Goal: Find specific page/section: Find specific page/section

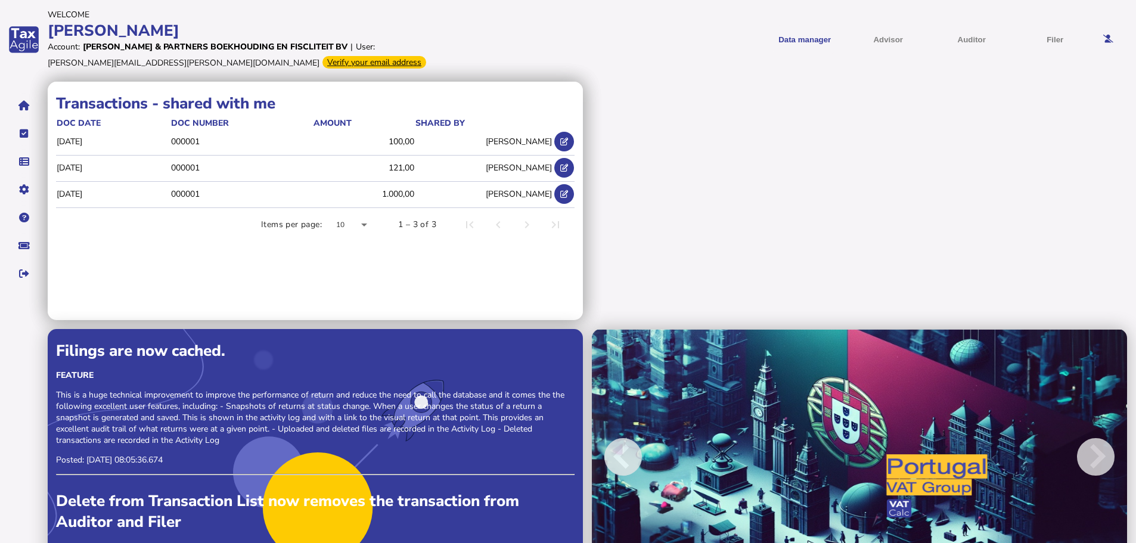
click at [890, 136] on div "Transactions - shared by me doc date doc number Amount shared with [DATE] 00000…" at bounding box center [592, 329] width 1088 height 495
click at [1110, 37] on icon at bounding box center [1108, 39] width 10 height 8
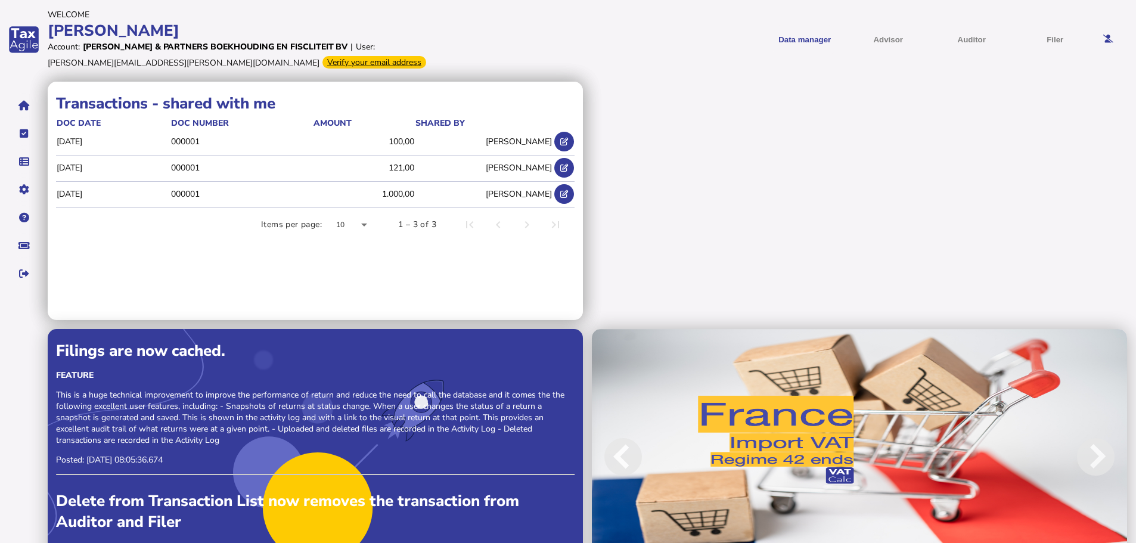
click at [876, 136] on div "Transactions - shared by me doc date doc number Amount shared with [DATE] 00000…" at bounding box center [592, 329] width 1088 height 495
click at [18, 110] on button "navigate application pages" at bounding box center [23, 105] width 25 height 25
click at [21, 106] on icon "navigate application pages" at bounding box center [23, 105] width 11 height 1
click at [798, 53] on span "VAT" at bounding box center [783, 67] width 32 height 28
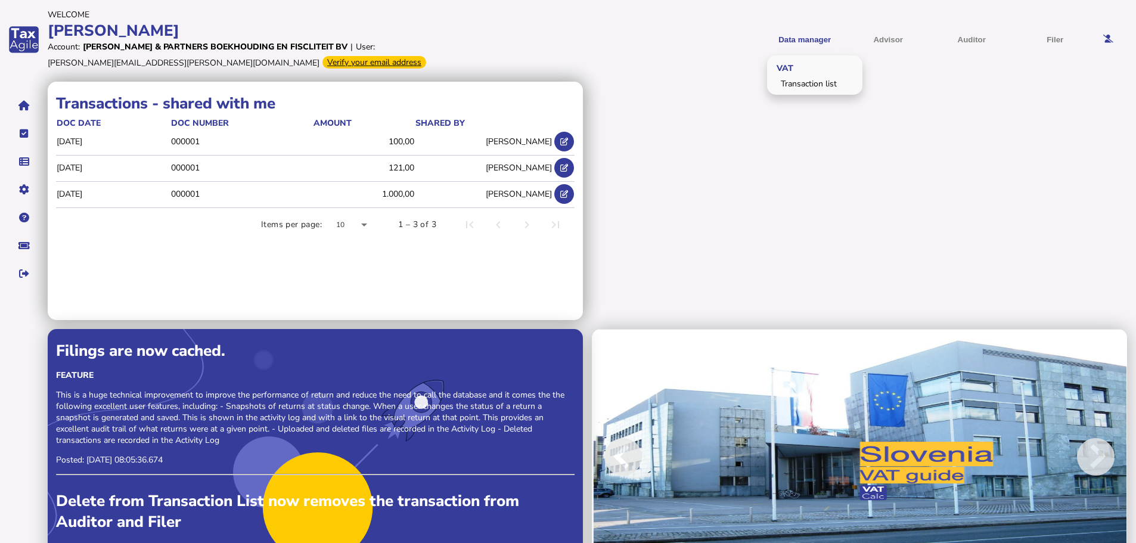
click at [789, 67] on span "VAT" at bounding box center [783, 67] width 32 height 28
click at [789, 84] on link "Transaction list" at bounding box center [815, 83] width 92 height 18
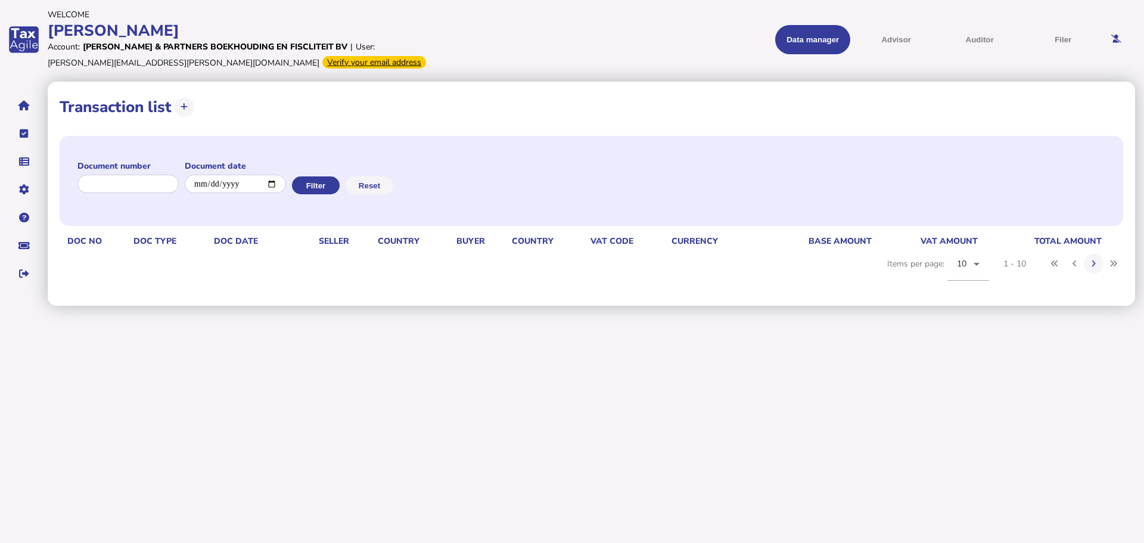
click at [322, 57] on div "Verify your email address" at bounding box center [374, 62] width 104 height 13
click at [26, 111] on button "navigate application pages" at bounding box center [23, 105] width 25 height 25
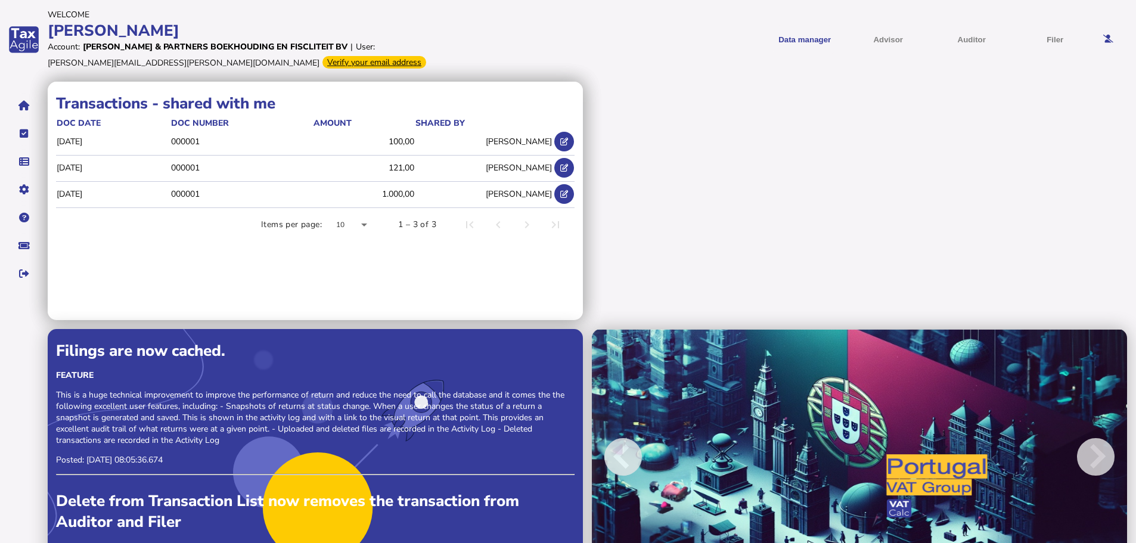
click at [37, 41] on div "app logo" at bounding box center [24, 39] width 48 height 79
click at [29, 41] on div "app logo" at bounding box center [24, 39] width 48 height 79
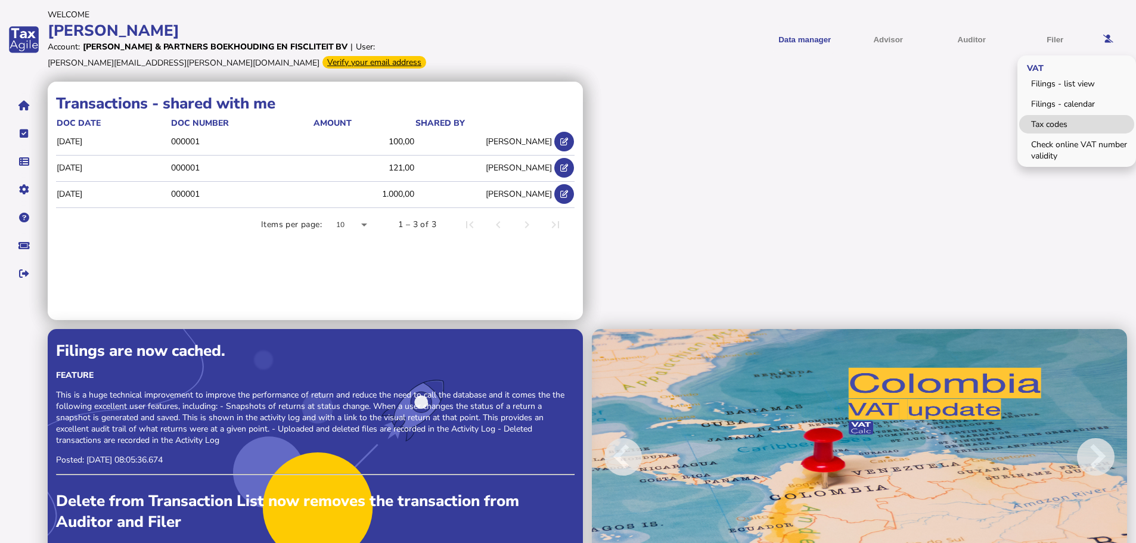
click at [1056, 127] on link "Tax codes" at bounding box center [1076, 124] width 115 height 18
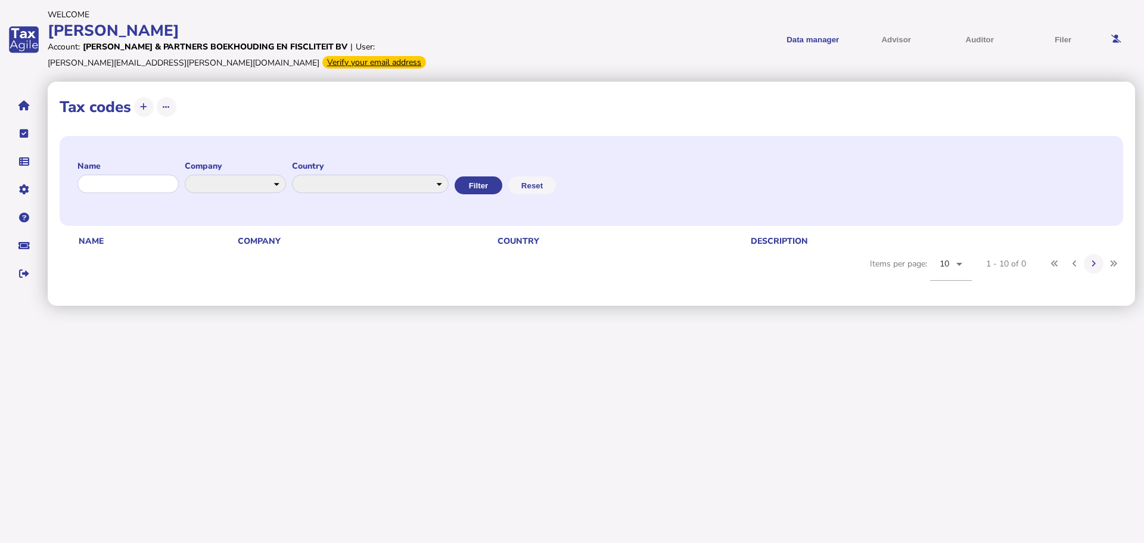
click at [144, 194] on div at bounding box center [127, 185] width 101 height 24
click at [154, 185] on input "input" at bounding box center [128, 184] width 102 height 18
click at [239, 186] on select at bounding box center [235, 184] width 101 height 18
click at [279, 185] on select at bounding box center [235, 184] width 101 height 18
click at [368, 180] on select "**********" at bounding box center [371, 184] width 158 height 18
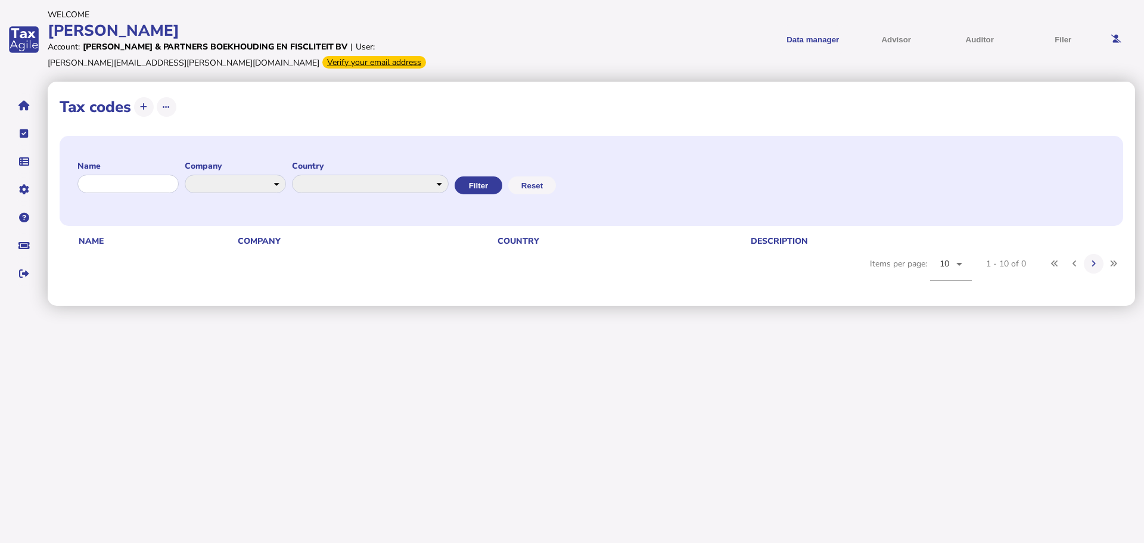
click at [822, 191] on div "**********" at bounding box center [592, 181] width 1064 height 90
click at [828, 39] on button "Data manager" at bounding box center [812, 39] width 75 height 29
click at [1114, 40] on icon at bounding box center [1116, 39] width 10 height 8
click at [62, 248] on link "Users" at bounding box center [83, 247] width 92 height 18
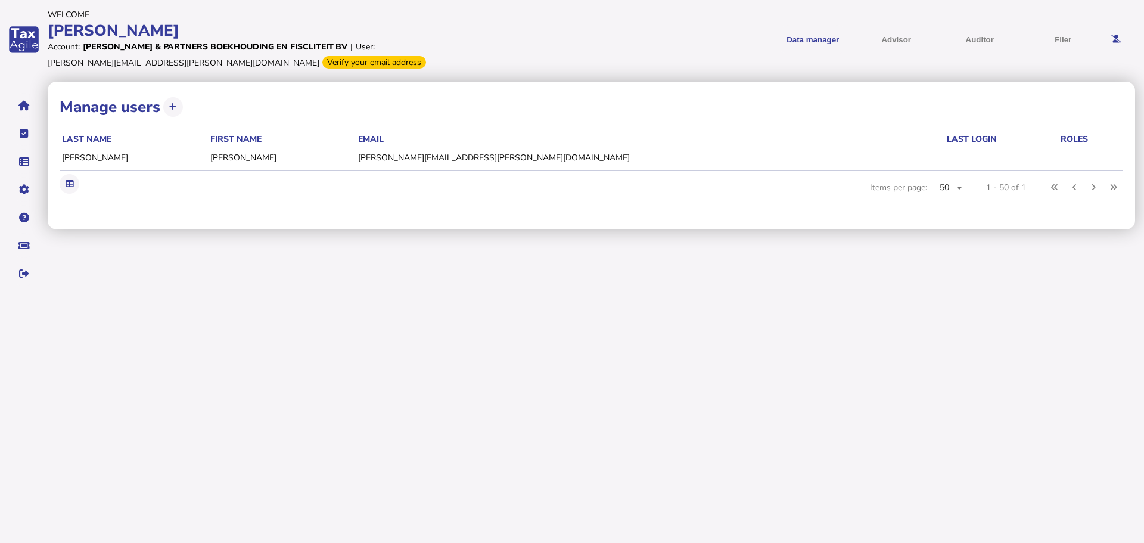
click at [85, 161] on td "[PERSON_NAME]" at bounding box center [134, 157] width 148 height 24
click at [21, 111] on button "navigate application pages" at bounding box center [23, 105] width 25 height 25
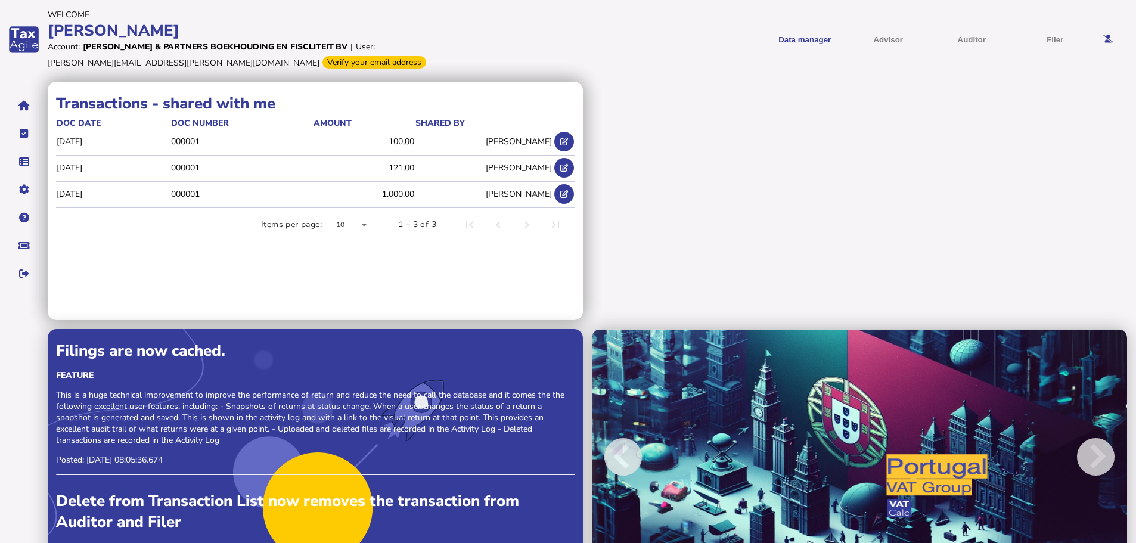
click at [21, 39] on div "app logo" at bounding box center [24, 39] width 48 height 79
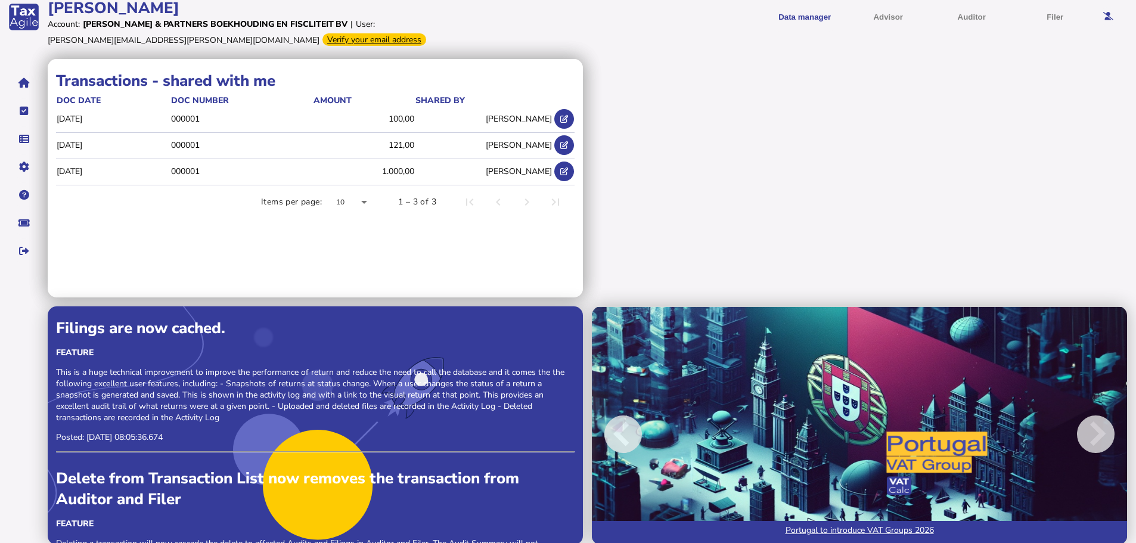
scroll to position [33, 0]
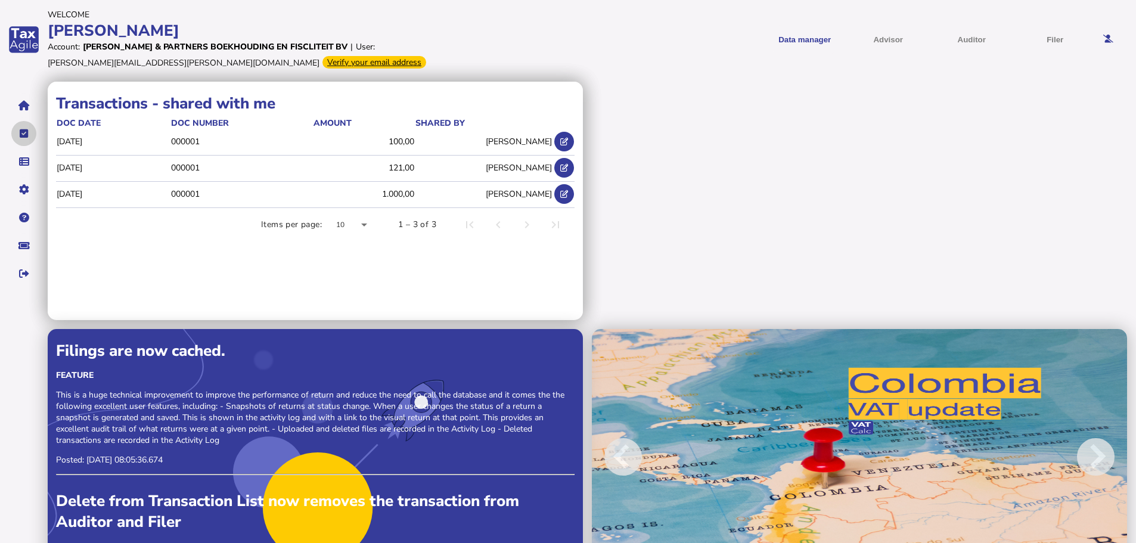
click at [24, 133] on icon "navigate application pages" at bounding box center [24, 133] width 9 height 1
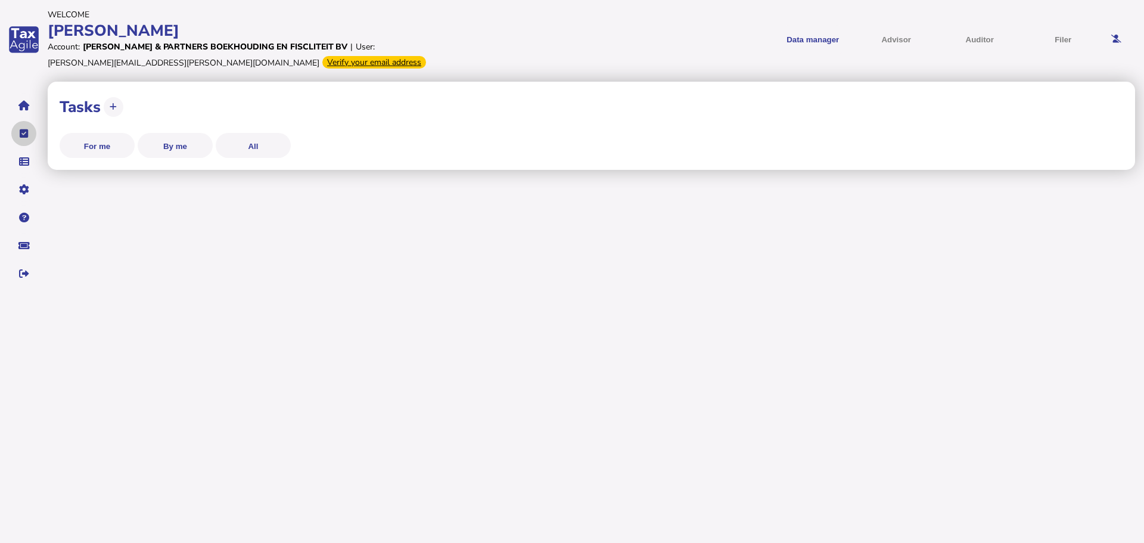
select select "**********"
select select "********"
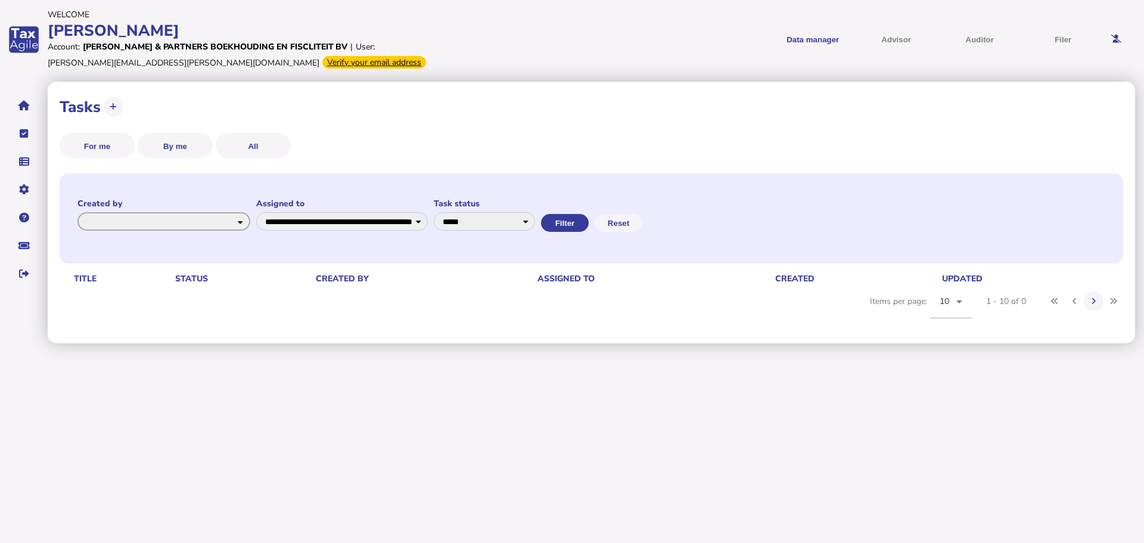
click at [162, 225] on select "**********" at bounding box center [163, 221] width 173 height 18
click at [26, 161] on icon "navigate application pages" at bounding box center [24, 161] width 10 height 1
click at [74, 175] on link "Transaction list" at bounding box center [83, 178] width 92 height 18
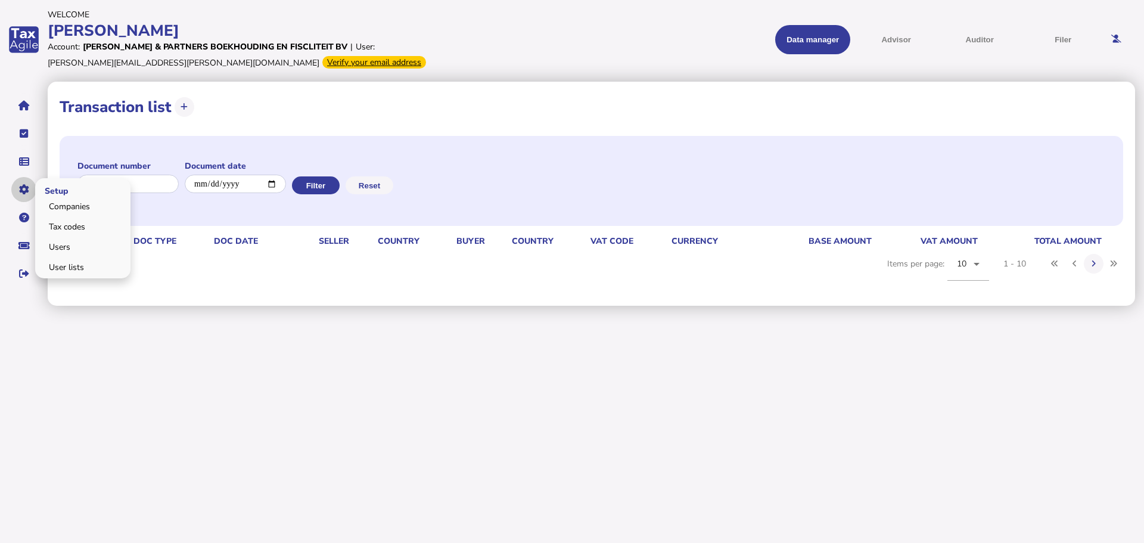
click at [24, 189] on icon "navigate application pages" at bounding box center [24, 189] width 10 height 1
click at [23, 274] on icon "navigate application pages" at bounding box center [24, 273] width 10 height 1
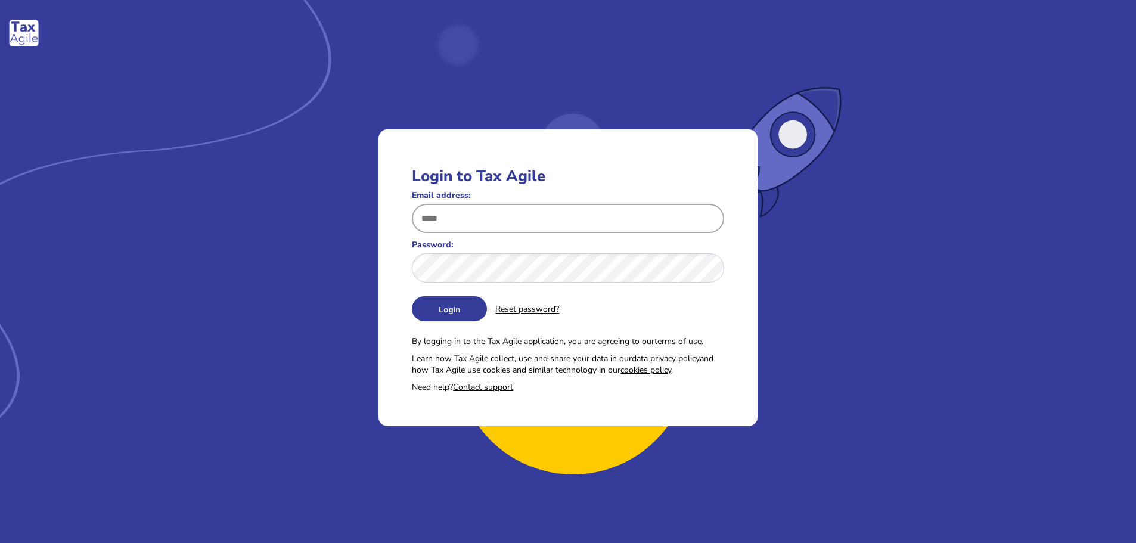
type input "**********"
click at [459, 312] on button "Login" at bounding box center [449, 308] width 75 height 25
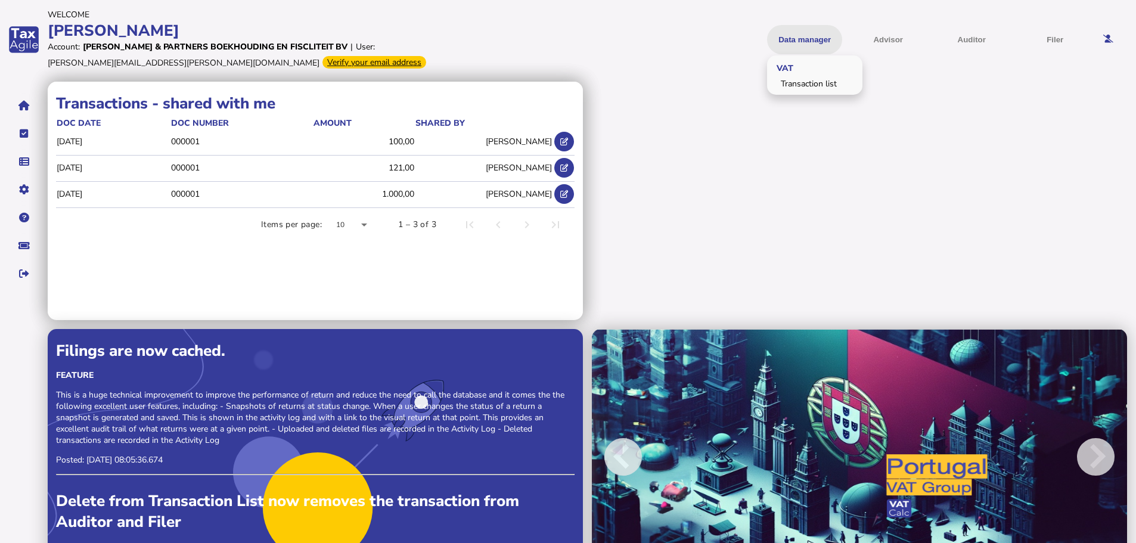
click at [798, 38] on button "Data manager" at bounding box center [804, 39] width 75 height 29
click at [58, 10] on div "Welcome" at bounding box center [308, 14] width 520 height 11
click at [816, 37] on button "Data manager" at bounding box center [804, 39] width 75 height 29
click at [814, 66] on div "VAT Transaction list" at bounding box center [814, 74] width 95 height 39
click at [322, 58] on div "Verify your email address" at bounding box center [374, 62] width 104 height 13
